Goal: Transaction & Acquisition: Purchase product/service

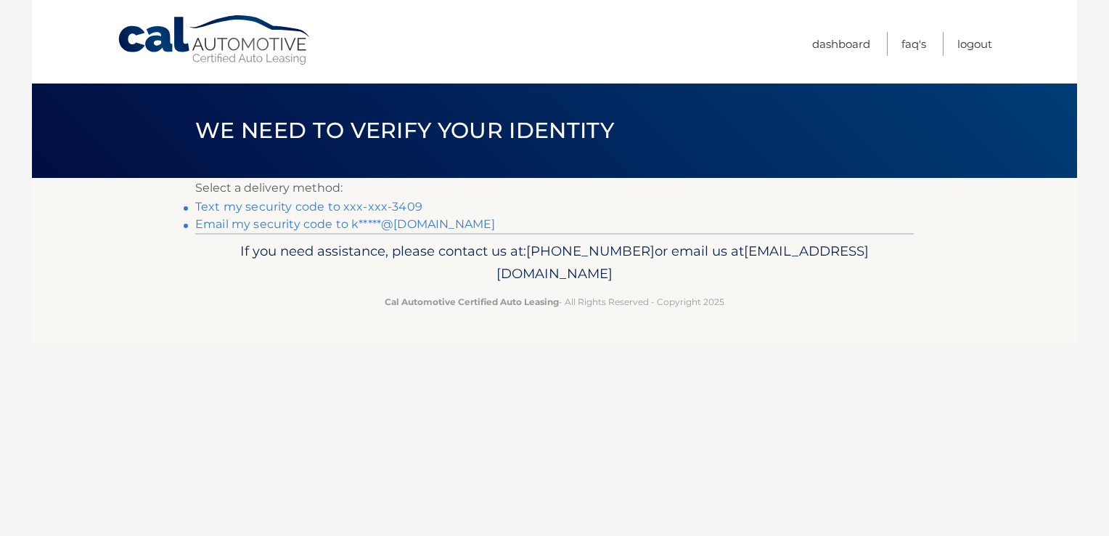
click at [215, 222] on link "Email my security code to k*****@aol.com" at bounding box center [345, 224] width 300 height 14
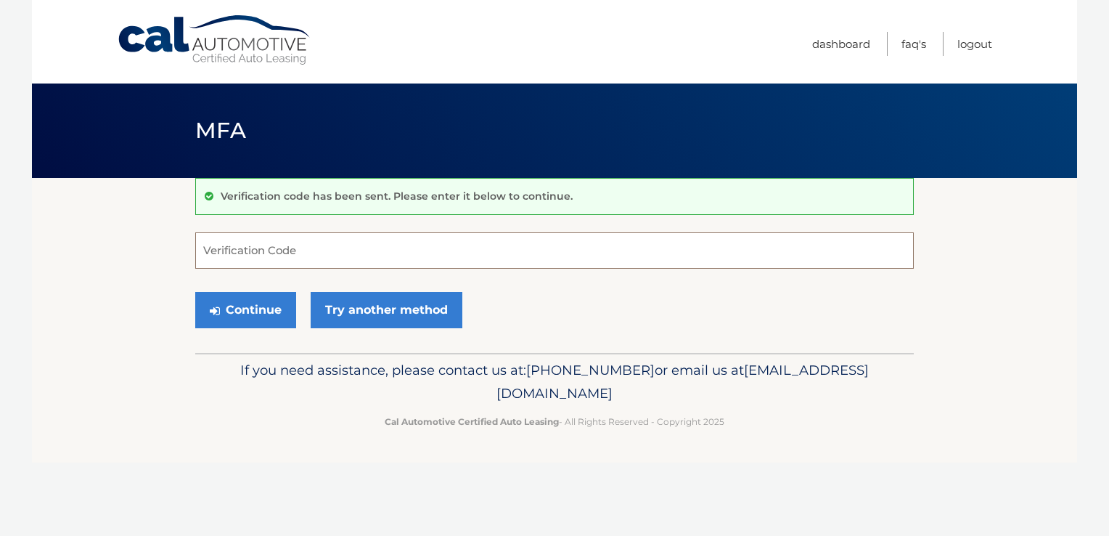
click at [222, 248] on input "Verification Code" at bounding box center [554, 250] width 719 height 36
type input "319294"
click at [243, 307] on button "Continue" at bounding box center [245, 310] width 101 height 36
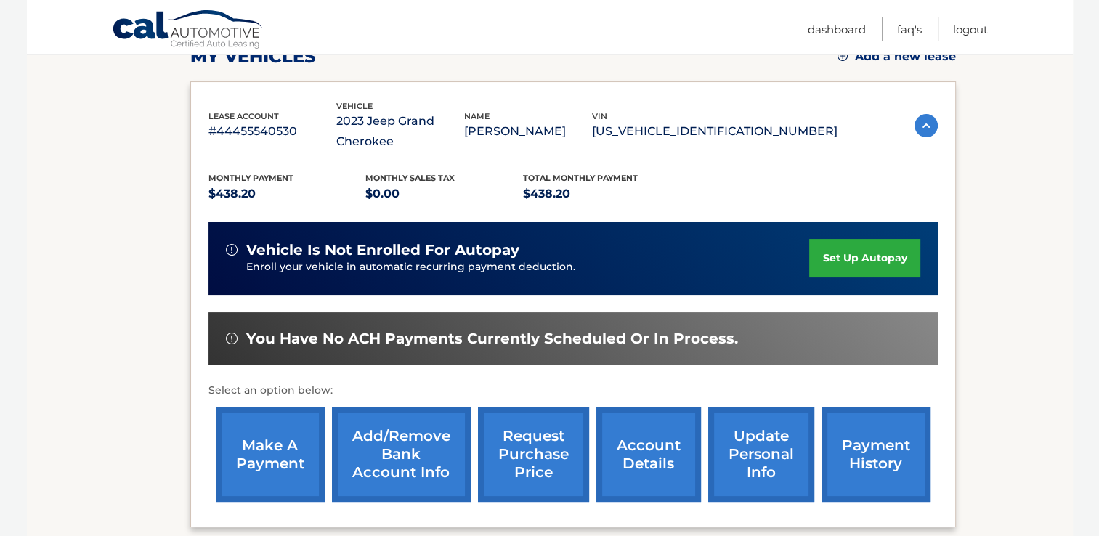
scroll to position [227, 0]
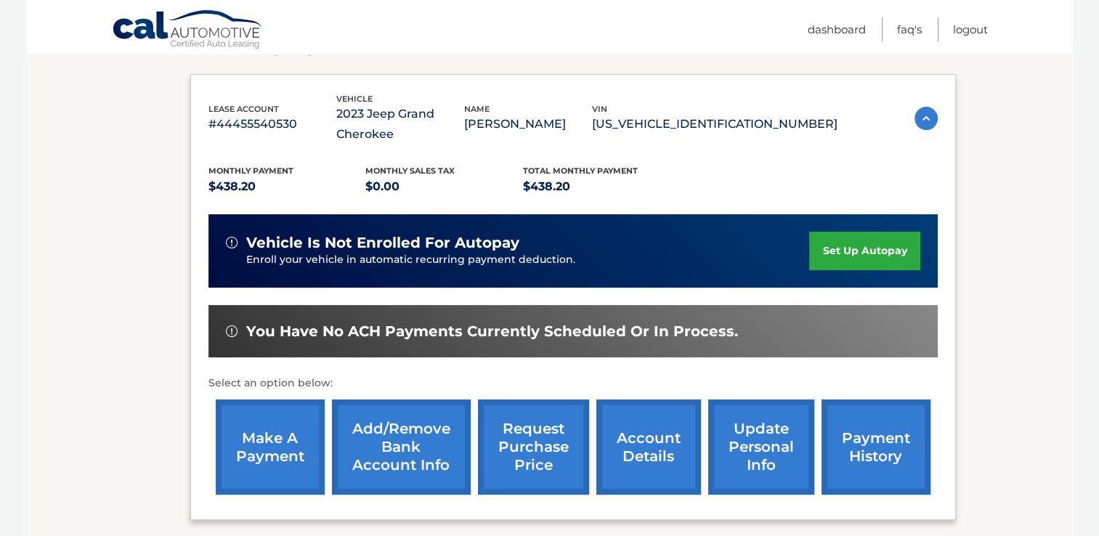
click at [277, 433] on link "make a payment" at bounding box center [270, 446] width 109 height 95
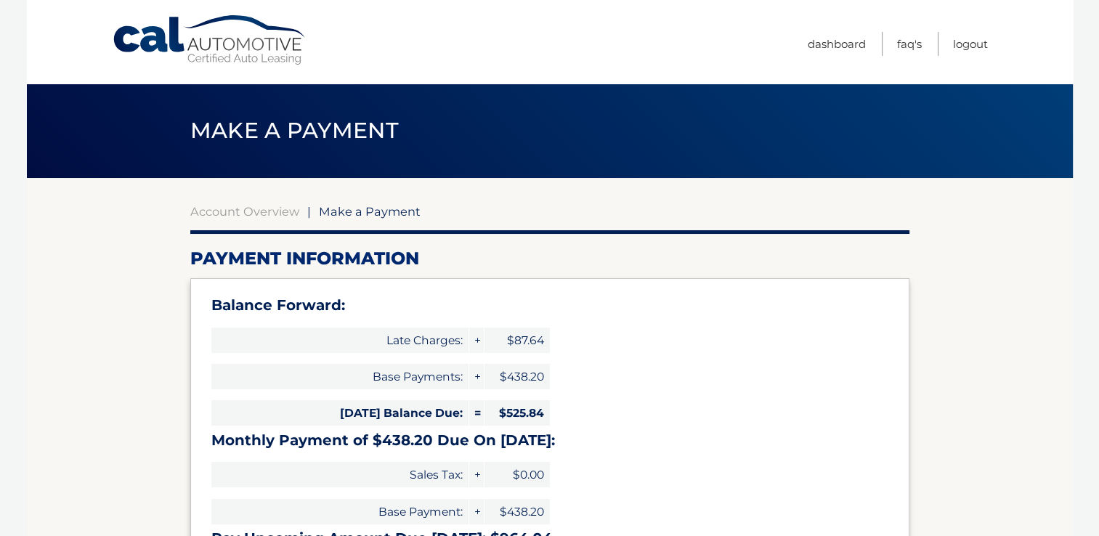
select select "NDE4NTA5YTEtYWEwOC00MTVhLWFlZmYtZjZjZWE5ZmM3YjY2"
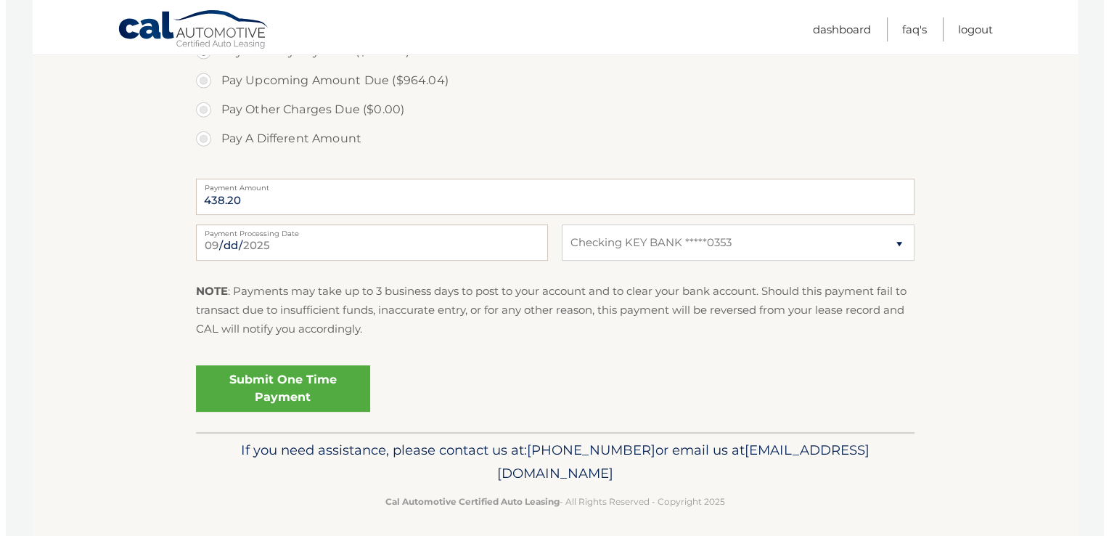
scroll to position [595, 0]
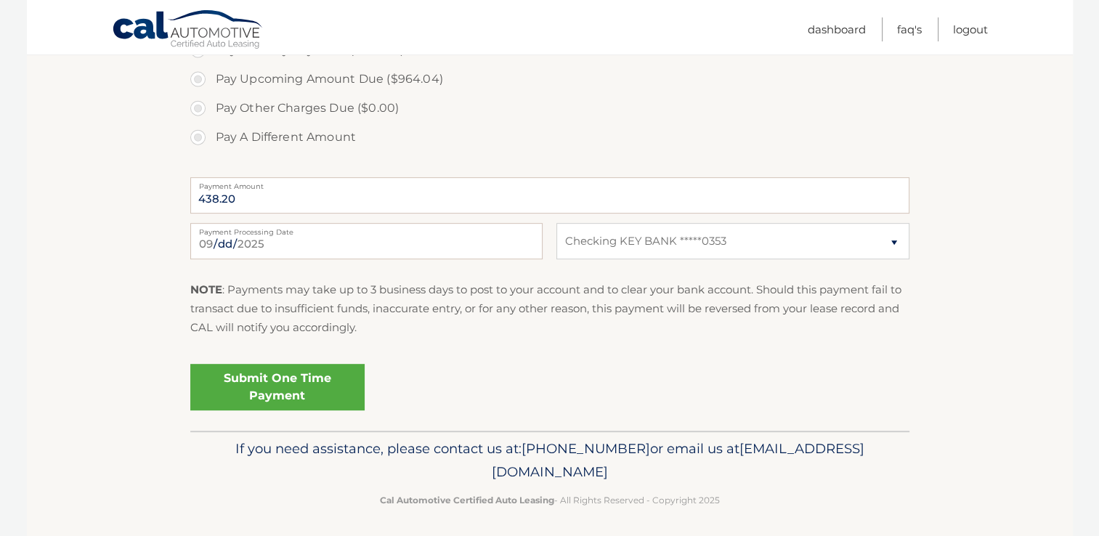
click at [288, 382] on link "Submit One Time Payment" at bounding box center [277, 387] width 174 height 46
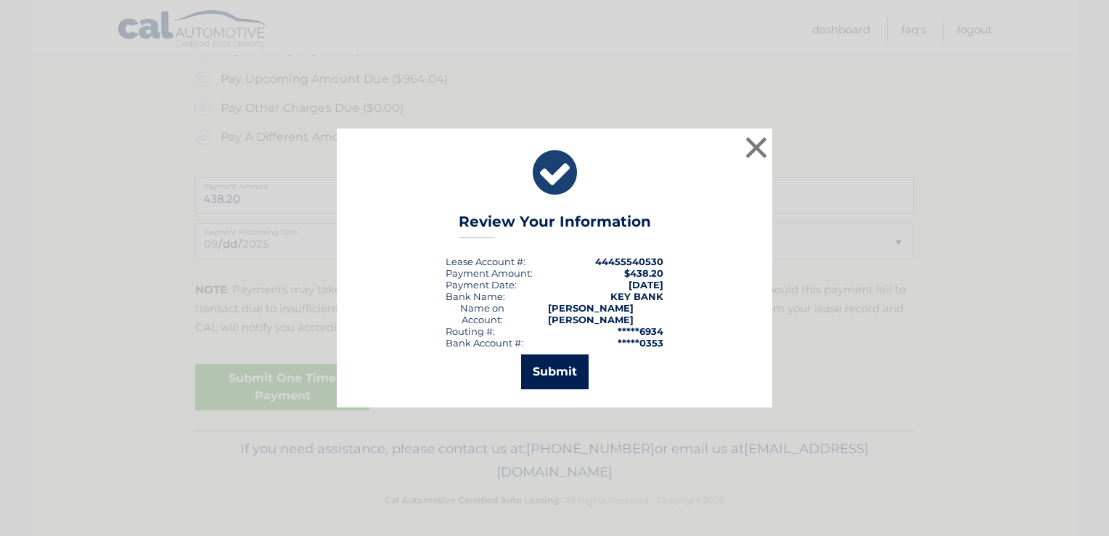
click at [564, 367] on button "Submit" at bounding box center [555, 371] width 68 height 35
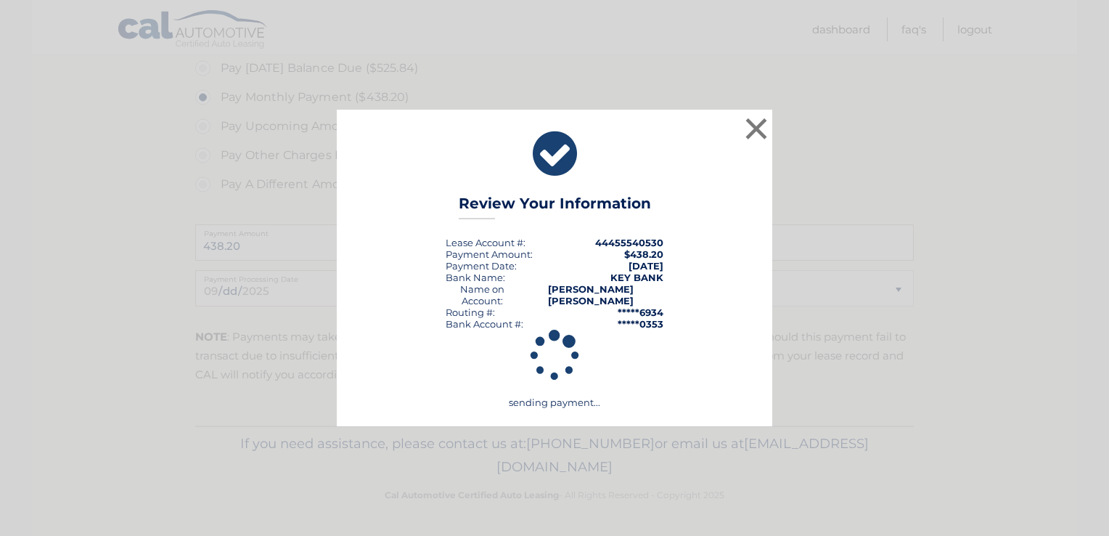
scroll to position [546, 0]
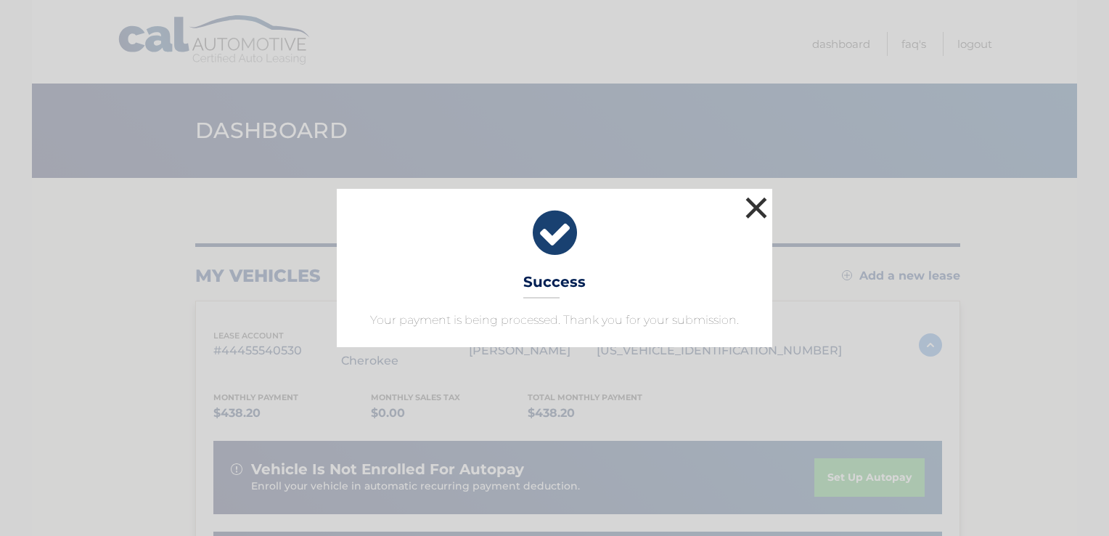
click at [755, 209] on button "×" at bounding box center [756, 207] width 29 height 29
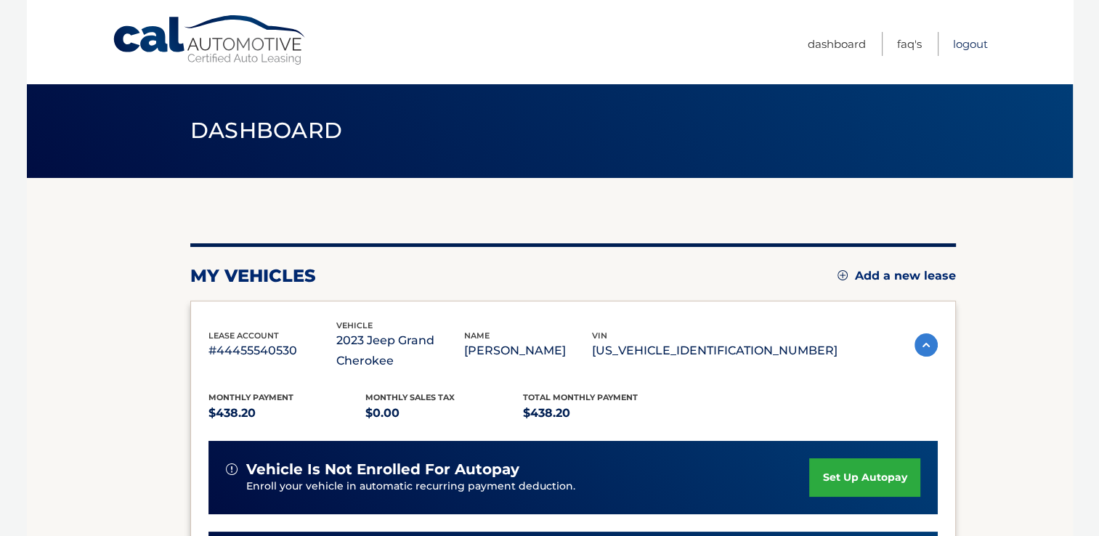
click at [967, 39] on link "Logout" at bounding box center [970, 44] width 35 height 24
